Goal: Submit feedback/report problem: Submit feedback/report problem

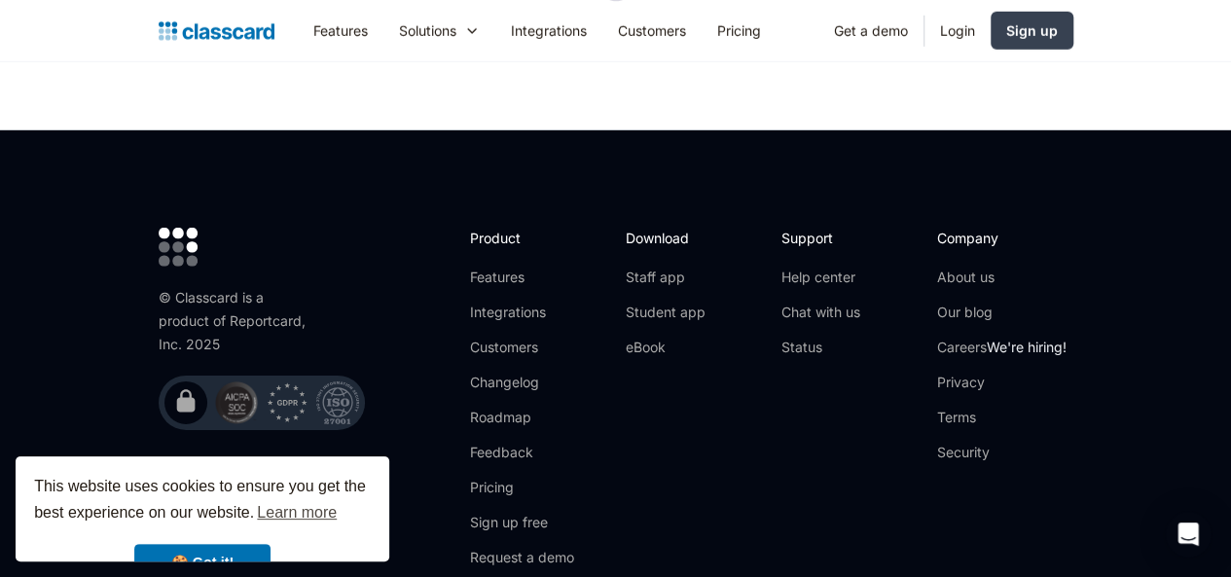
scroll to position [6578, 0]
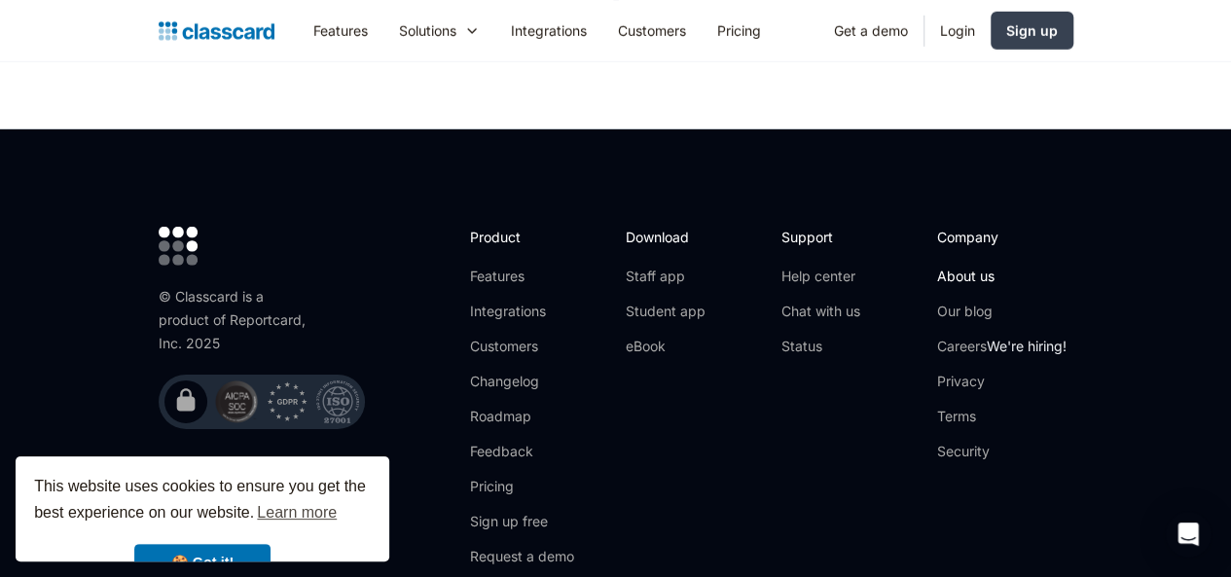
click at [1037, 267] on link "About us" at bounding box center [1001, 276] width 129 height 19
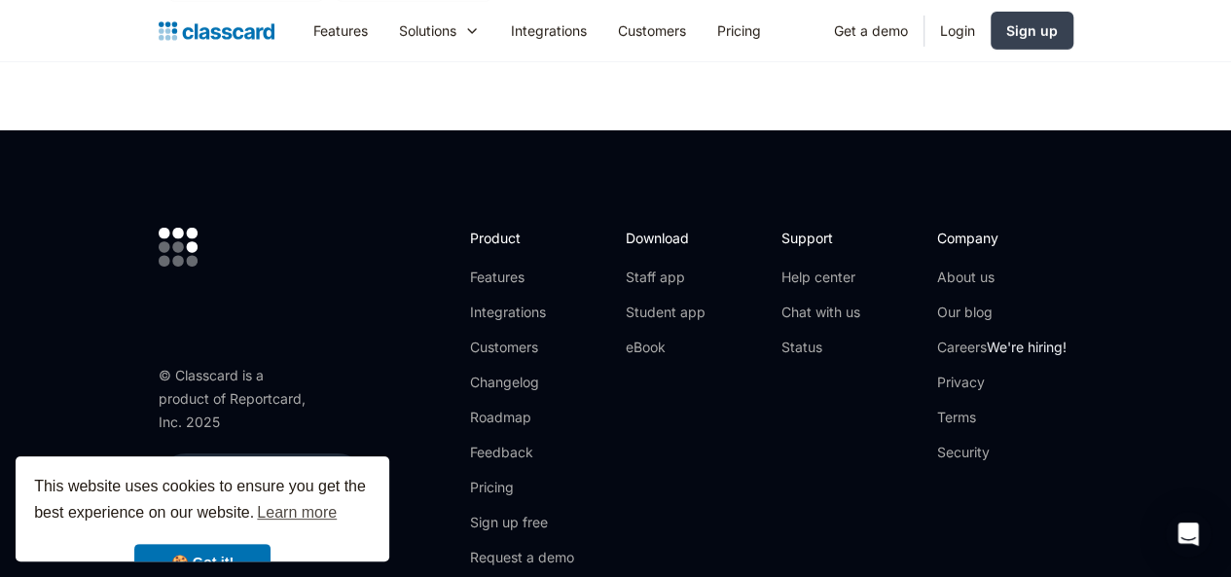
scroll to position [6873, 0]
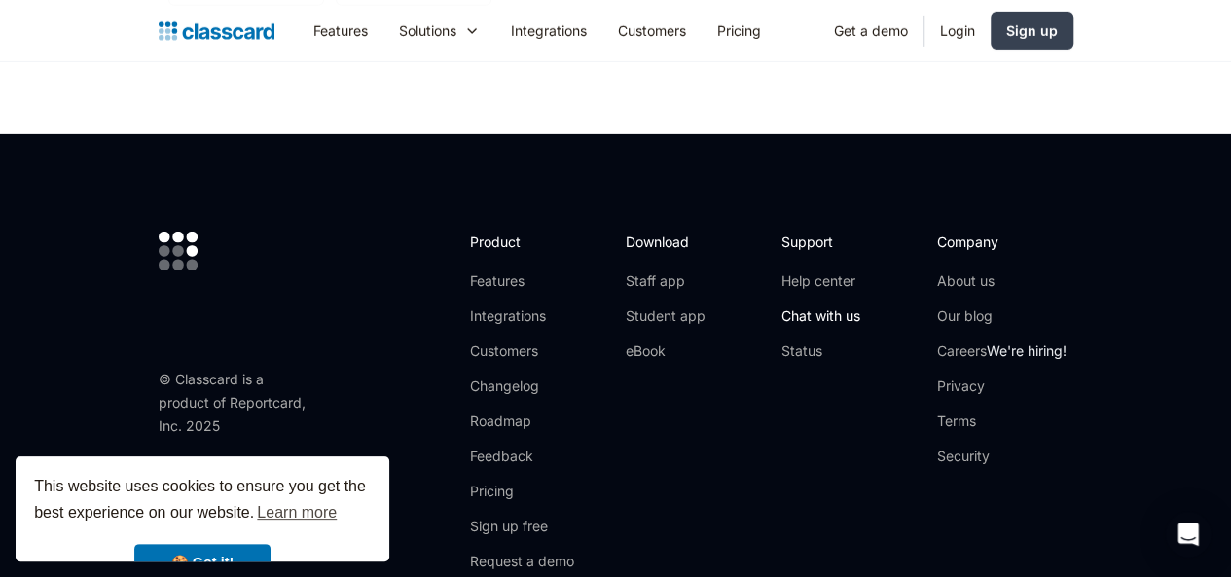
click at [860, 306] on link "Chat with us" at bounding box center [820, 315] width 79 height 19
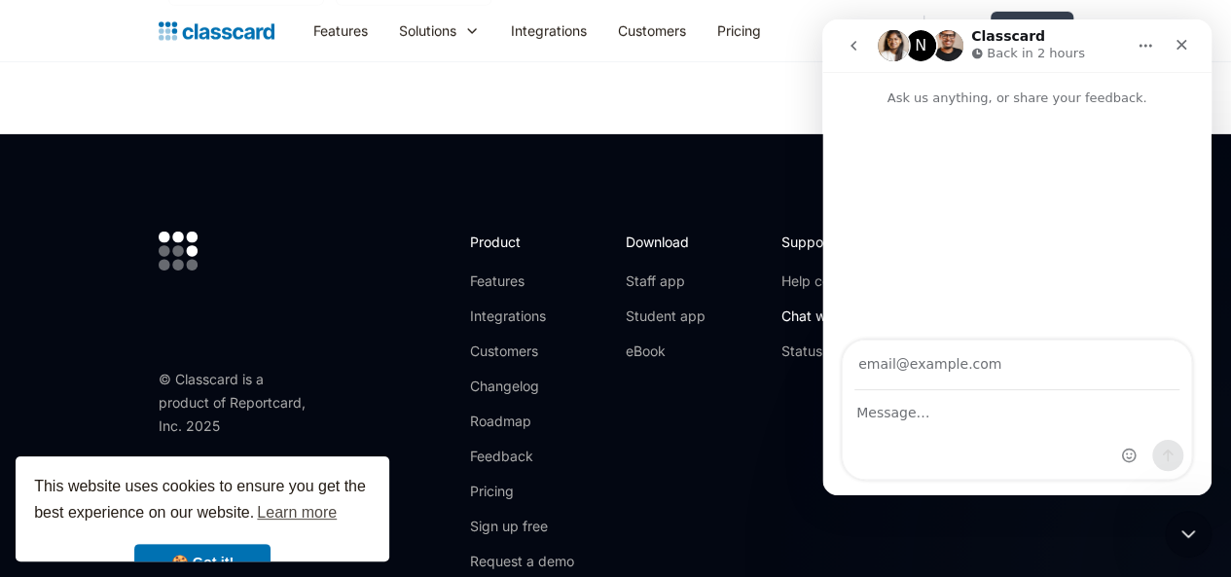
scroll to position [0, 0]
type input "mylocationis000@gmail.com"
click at [878, 426] on div "Intercom messenger" at bounding box center [1016, 435] width 348 height 88
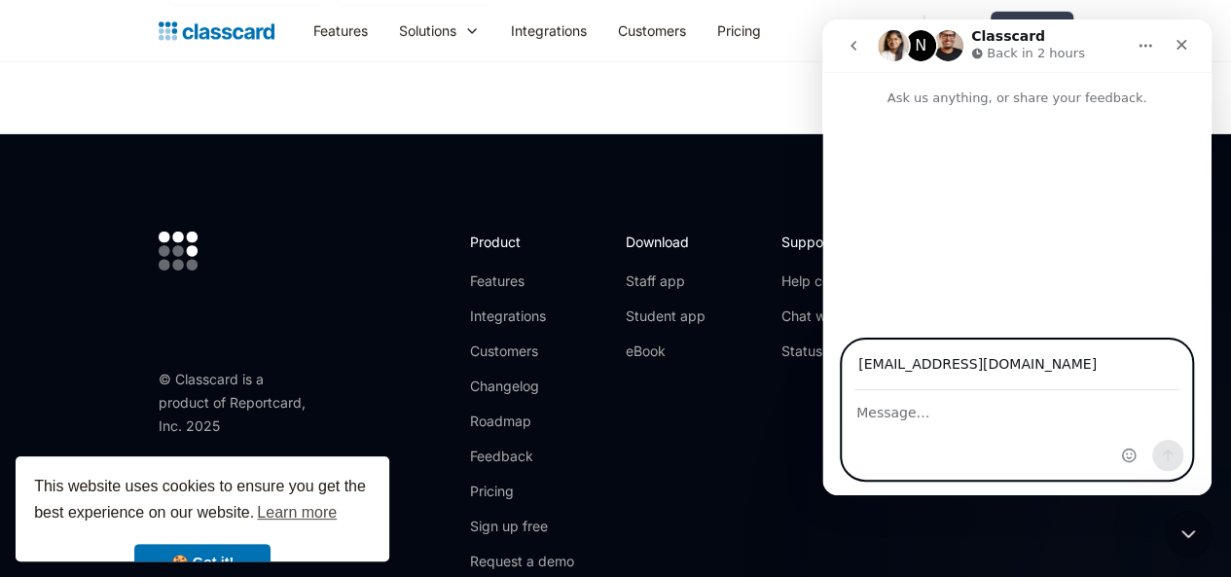
click at [882, 415] on textarea "Message…" at bounding box center [1016, 407] width 348 height 33
paste textarea "We have visited your website. I really like your website's look. We want to pos…"
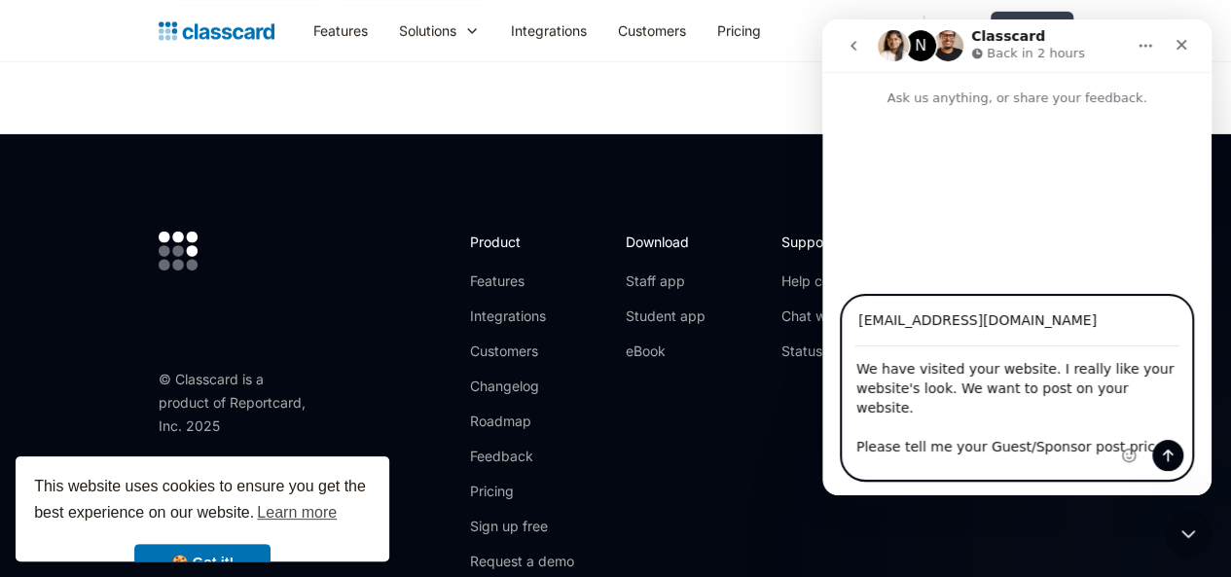
scroll to position [113, 0]
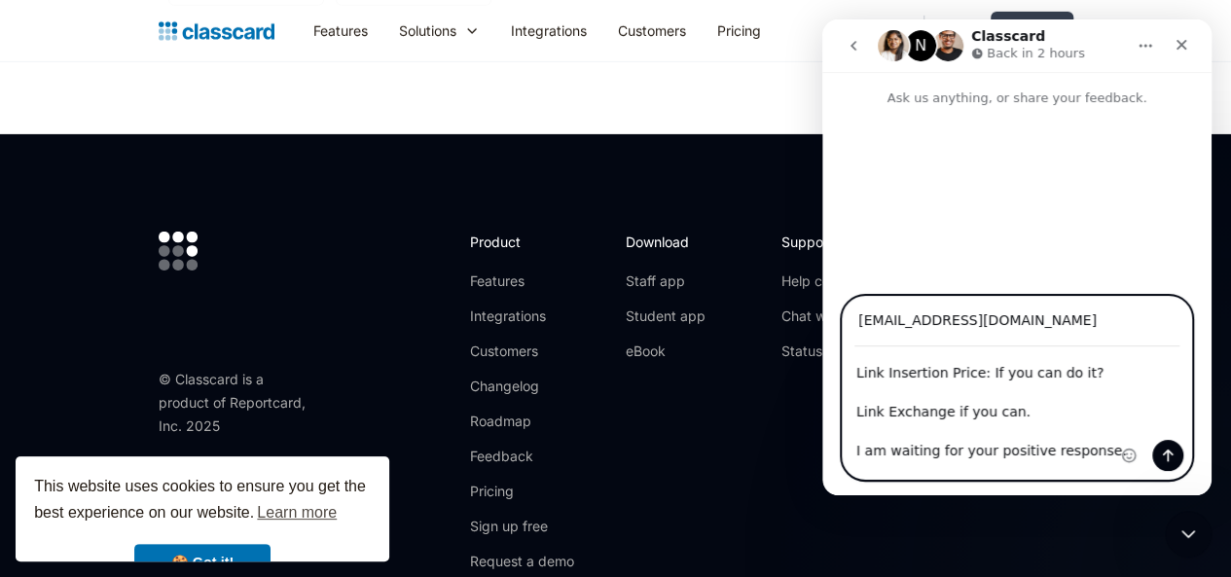
type textarea "We have visited your website. I really like your website's look. We want to pos…"
click at [1171, 449] on icon "Send a message…" at bounding box center [1168, 456] width 16 height 16
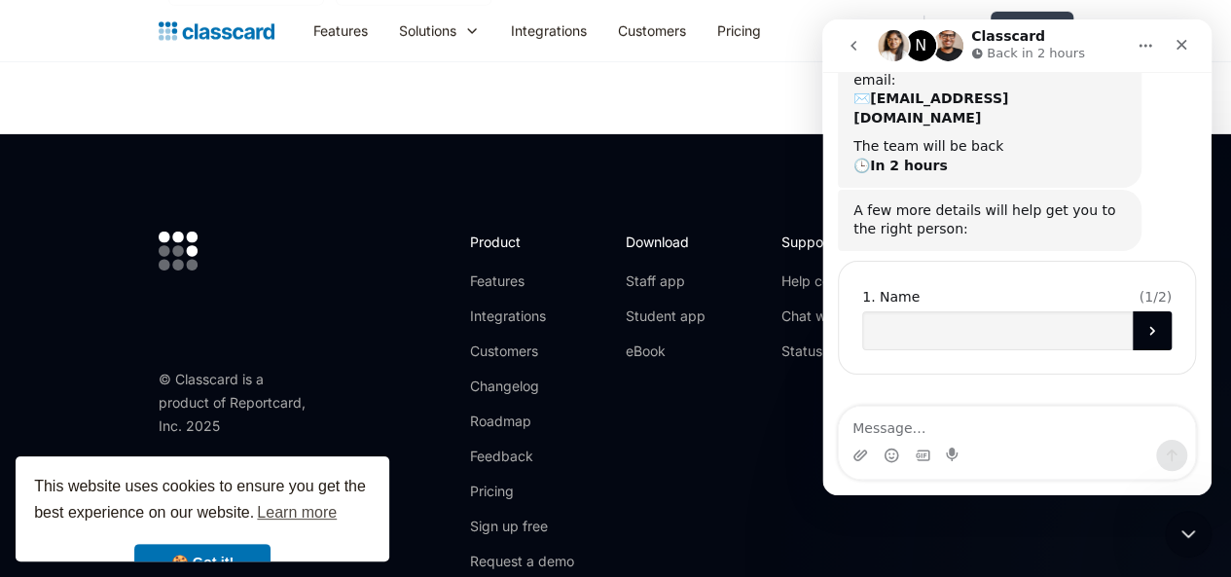
scroll to position [357, 0]
click at [1185, 40] on icon "Close" at bounding box center [1181, 45] width 16 height 16
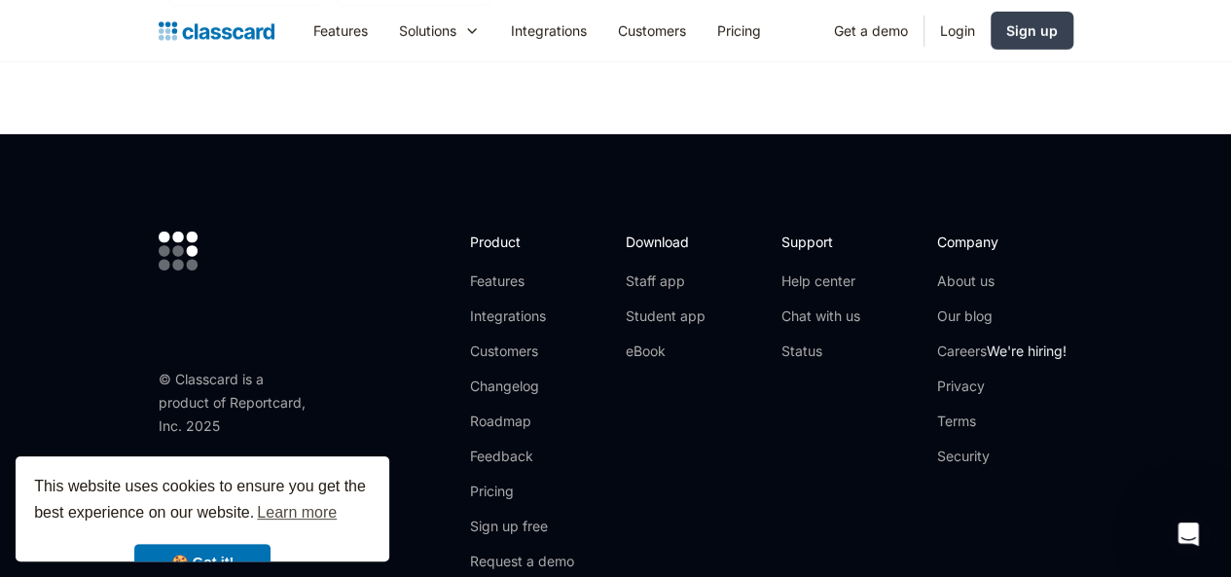
scroll to position [376, 0]
